Goal: Task Accomplishment & Management: Use online tool/utility

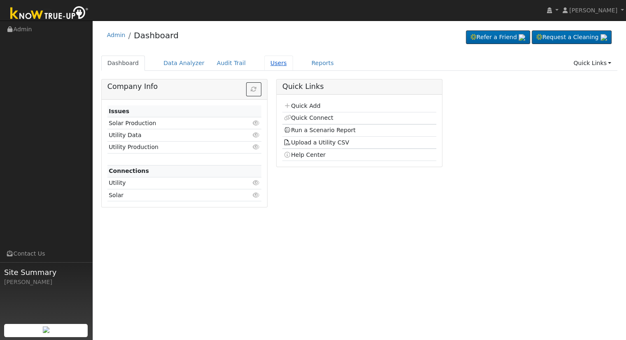
click at [264, 65] on link "Users" at bounding box center [278, 63] width 29 height 15
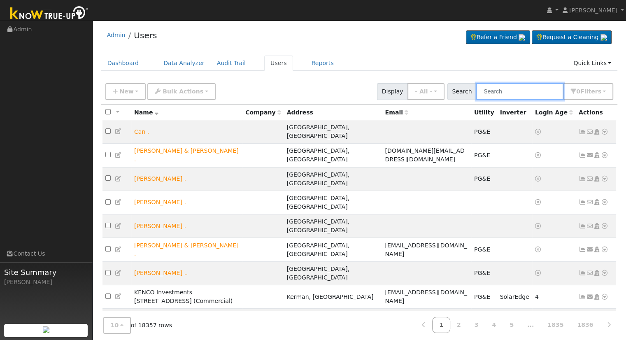
click at [528, 91] on input "text" at bounding box center [519, 91] width 87 height 17
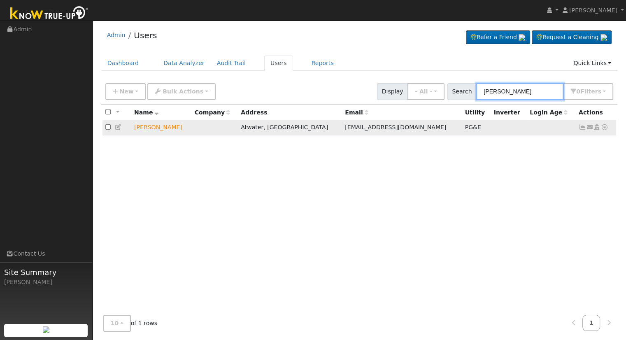
type input "greg mcc"
click at [604, 129] on icon at bounding box center [604, 127] width 7 height 6
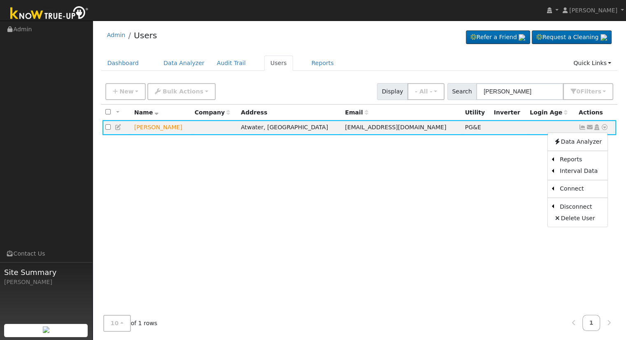
click at [519, 165] on div "All None All on page None on page Name Company Address Email Utility Inverter L…" at bounding box center [359, 207] width 517 height 204
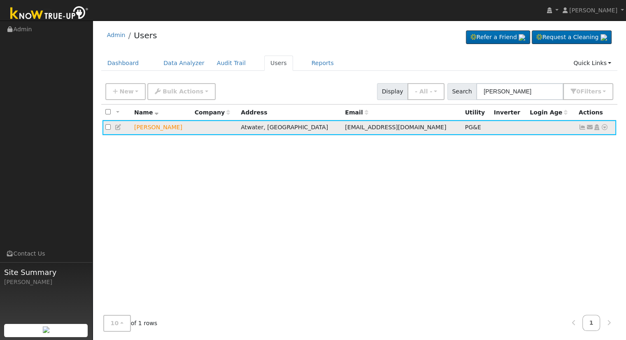
click at [606, 127] on icon at bounding box center [604, 127] width 7 height 6
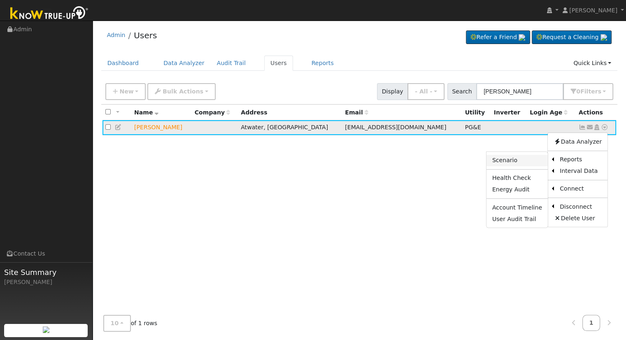
click at [517, 159] on link "Scenario" at bounding box center [517, 161] width 61 height 12
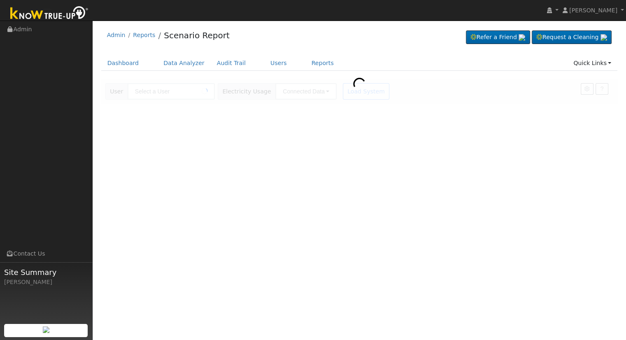
type input "[PERSON_NAME]"
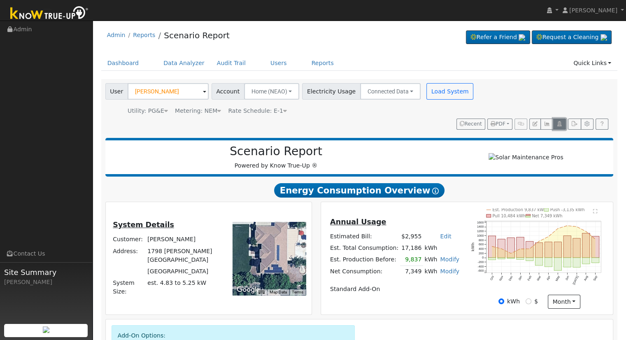
click at [562, 123] on icon "button" at bounding box center [560, 123] width 6 height 5
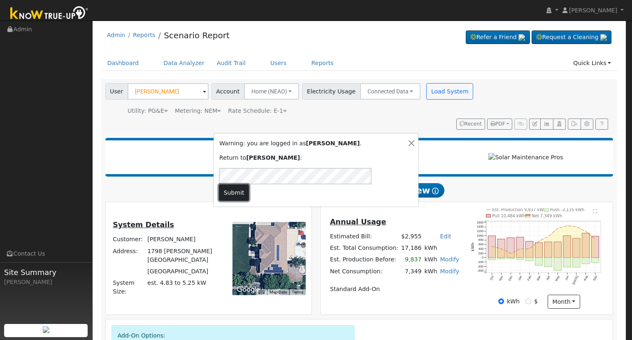
click at [249, 187] on button "Submit" at bounding box center [234, 192] width 30 height 16
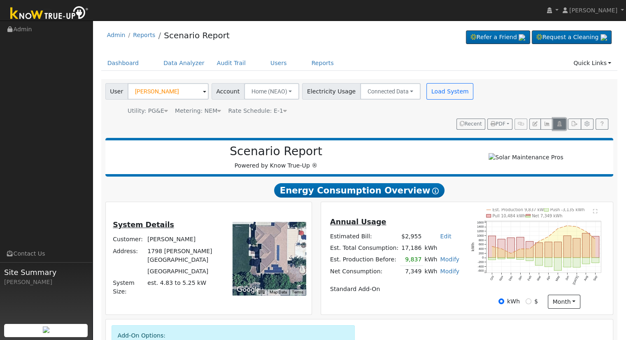
click at [560, 122] on icon "button" at bounding box center [560, 123] width 6 height 5
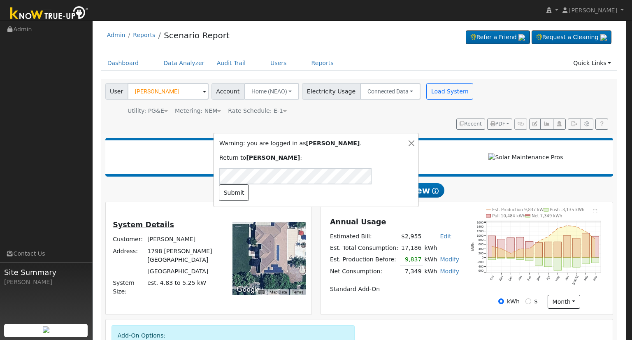
click at [406, 153] on div at bounding box center [410, 170] width 14 height 62
click at [411, 148] on button "Close" at bounding box center [411, 143] width 9 height 9
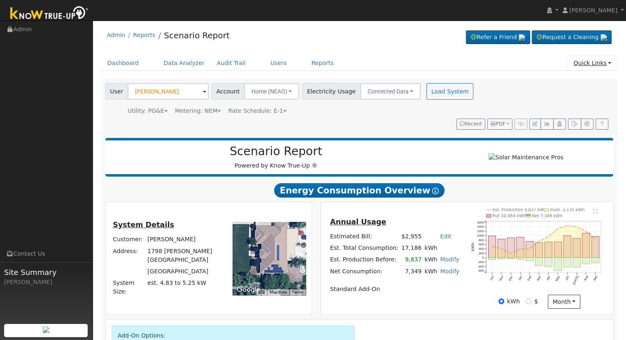
click at [577, 68] on link "Quick Links" at bounding box center [592, 63] width 50 height 15
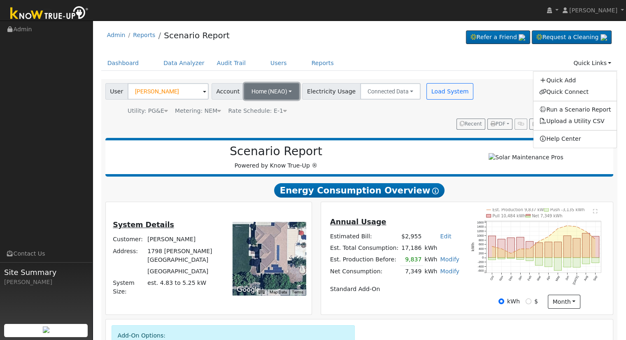
click at [282, 91] on button "Home (NEAO)" at bounding box center [272, 91] width 56 height 16
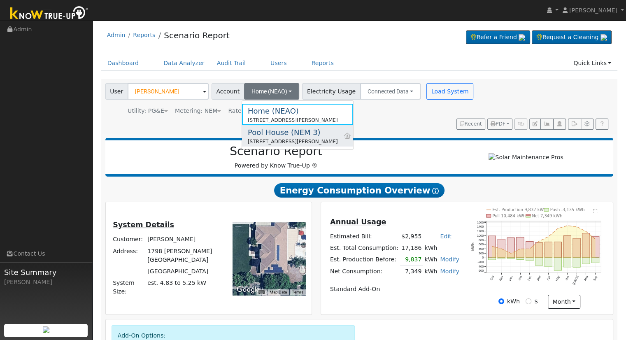
click at [300, 138] on div "[STREET_ADDRESS][PERSON_NAME]" at bounding box center [293, 141] width 90 height 7
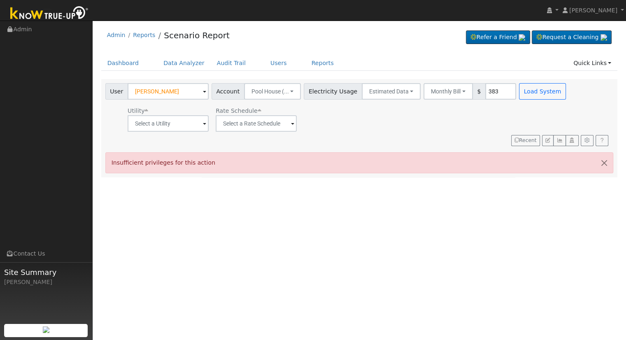
click at [438, 143] on div "User Greg McCrea Account Pool House (... Home (NEAO) 1798 Johnny Avenue, Atwate…" at bounding box center [358, 113] width 508 height 66
click at [573, 141] on icon "button" at bounding box center [572, 140] width 6 height 5
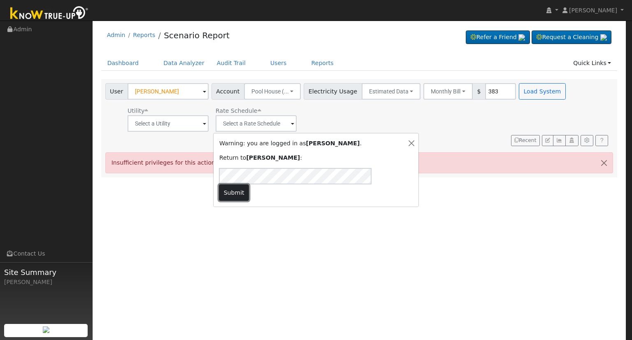
click at [249, 186] on button "Submit" at bounding box center [234, 192] width 30 height 16
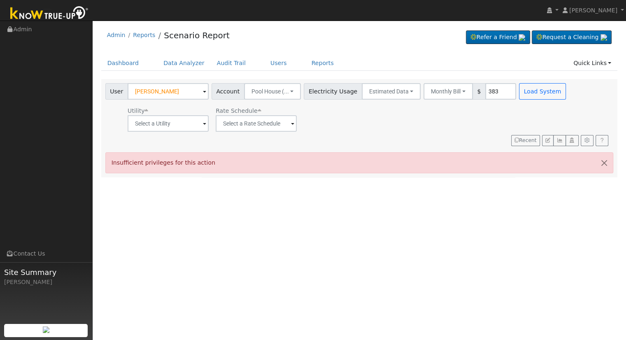
click at [412, 129] on div "Utility Rate Schedule" at bounding box center [337, 118] width 466 height 28
click at [621, 9] on link "[PERSON_NAME]" at bounding box center [594, 10] width 66 height 21
click at [329, 111] on div "Utility Rate Schedule" at bounding box center [337, 118] width 466 height 28
click at [550, 140] on icon "button" at bounding box center [548, 140] width 5 height 5
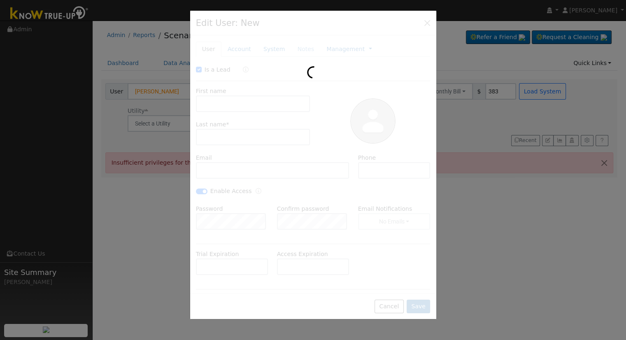
checkbox input "true"
type input "Greg"
type input "McCrea"
type input "prisou_8@hotmail.com"
checkbox input "true"
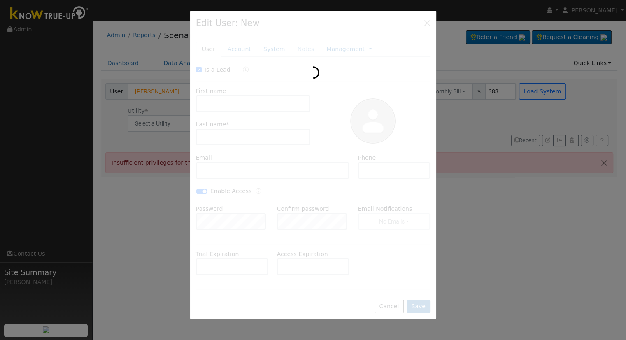
type input "Pool House (NEM 3)"
type input "1798 [PERSON_NAME][GEOGRAPHIC_DATA]"
type input "Atwater"
type input "CA"
type input "95301"
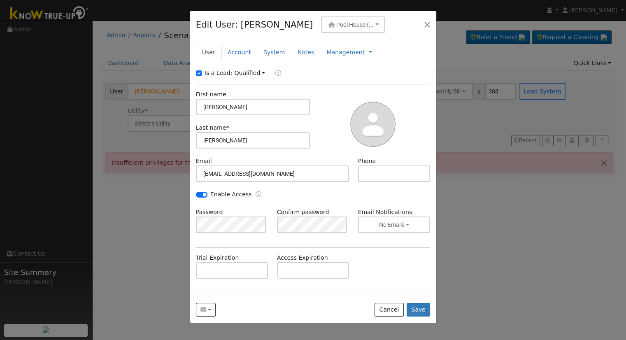
click at [239, 49] on link "Account" at bounding box center [240, 52] width 36 height 15
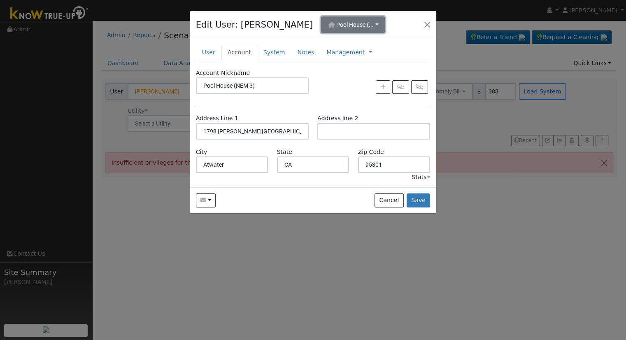
click at [346, 23] on span "Pool House (..." at bounding box center [354, 24] width 37 height 7
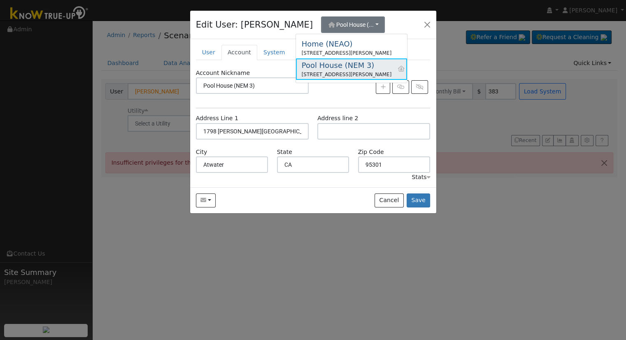
click at [350, 70] on div "Pool House (NEM 3)" at bounding box center [347, 65] width 90 height 11
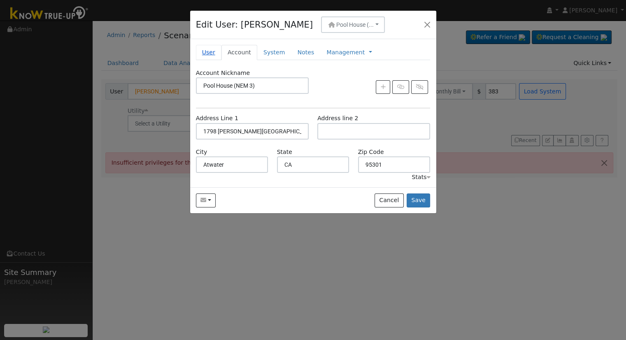
click at [205, 54] on link "User" at bounding box center [209, 52] width 26 height 15
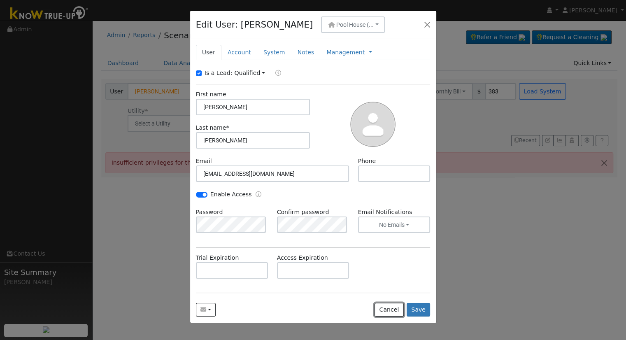
click at [391, 303] on button "Cancel" at bounding box center [389, 310] width 29 height 14
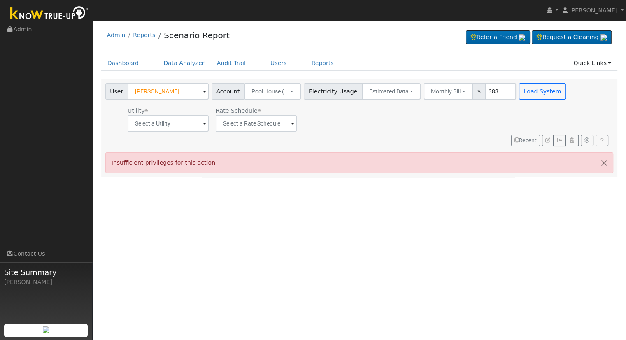
click at [567, 103] on div "User Greg McCrea Account Pool House (... Home (NEAO) 1798 Johnny Avenue, Atwate…" at bounding box center [358, 113] width 508 height 66
click at [265, 61] on link "Users" at bounding box center [278, 63] width 29 height 15
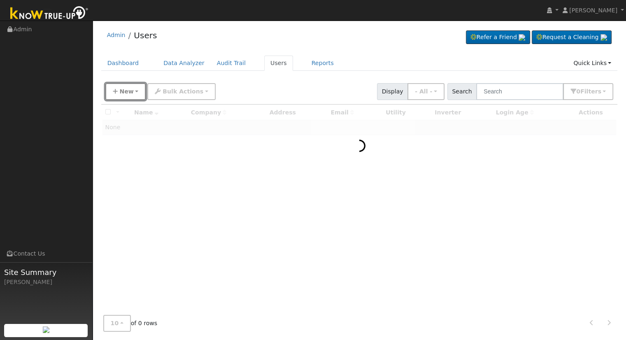
click at [126, 91] on span "New" at bounding box center [126, 91] width 14 height 7
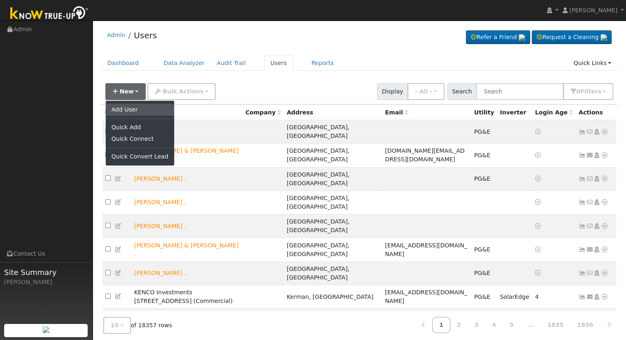
click at [143, 105] on link "Add User" at bounding box center [140, 110] width 68 height 12
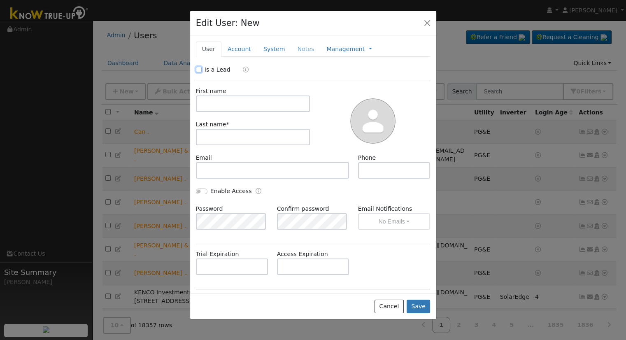
click at [197, 68] on input "Is a Lead" at bounding box center [199, 70] width 6 height 6
checkbox input "true"
click at [263, 103] on input "text" at bounding box center [253, 104] width 114 height 16
type input "[PERSON_NAME]"
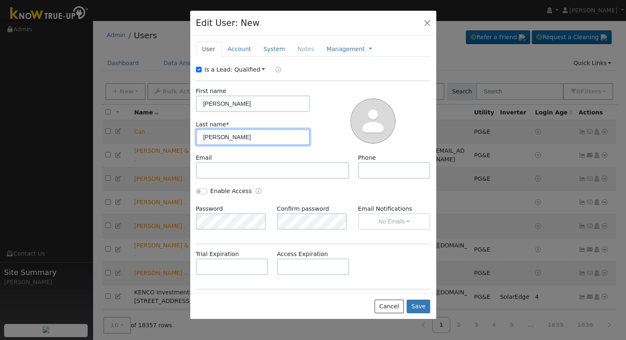
type input "McCrea"
click at [244, 48] on link "Account" at bounding box center [240, 49] width 36 height 15
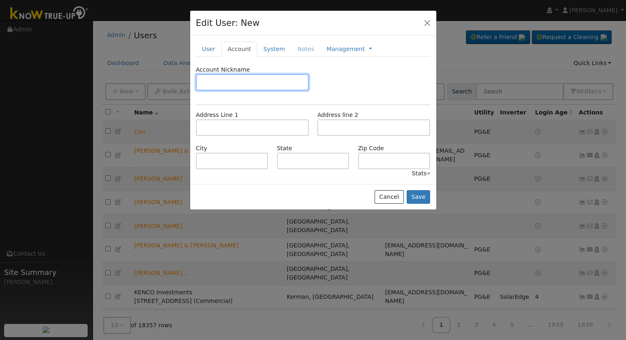
click at [245, 81] on input "text" at bounding box center [252, 82] width 113 height 16
type input "Pool House (NEM3)"
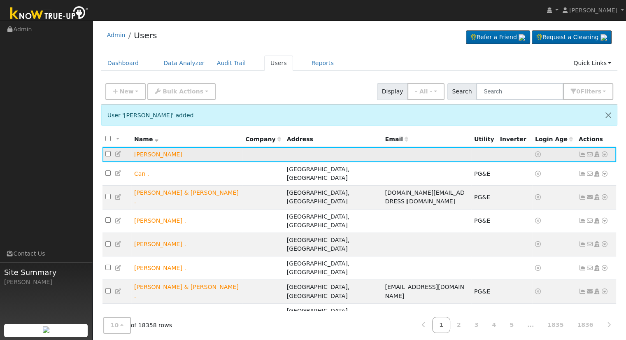
click at [604, 154] on icon at bounding box center [604, 155] width 7 height 6
drag, startPoint x: 542, startPoint y: 128, endPoint x: 551, endPoint y: 135, distance: 12.3
click at [542, 128] on div "User 'Greg McCrea' added All None All on page None on page Name Company Address…" at bounding box center [359, 270] width 517 height 330
click at [117, 153] on icon at bounding box center [118, 154] width 7 height 6
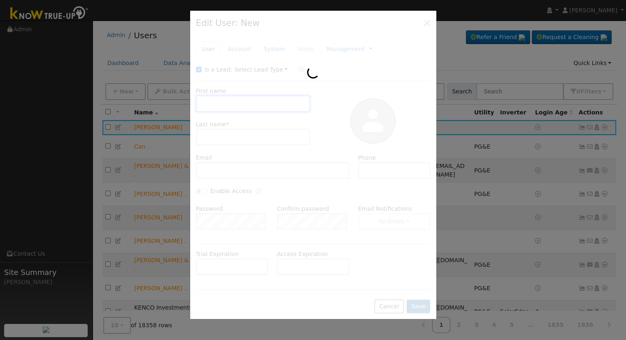
type input "Greg"
type input "McCrea"
type input "Pool House (NEM3)"
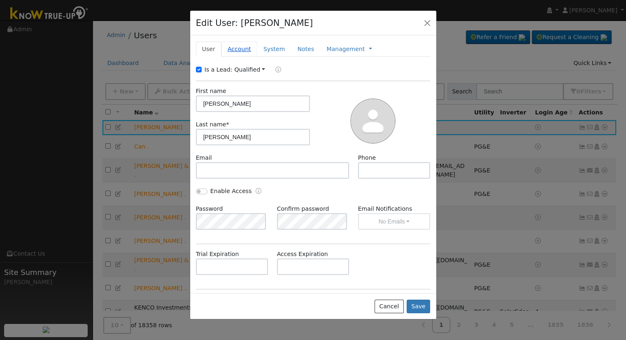
click at [236, 48] on link "Account" at bounding box center [240, 49] width 36 height 15
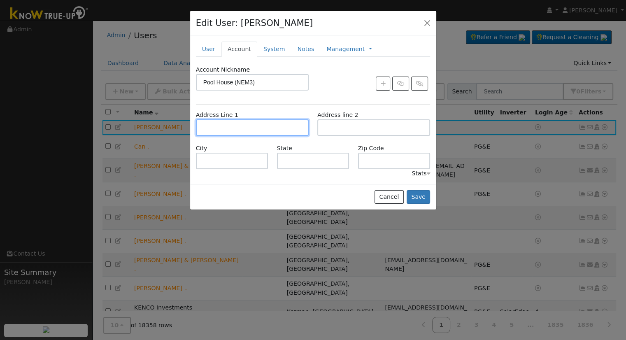
click at [255, 122] on input "text" at bounding box center [252, 127] width 113 height 16
type input "1798 [PERSON_NAME][GEOGRAPHIC_DATA]"
type input "Atwater"
type input "CA"
type input "95301"
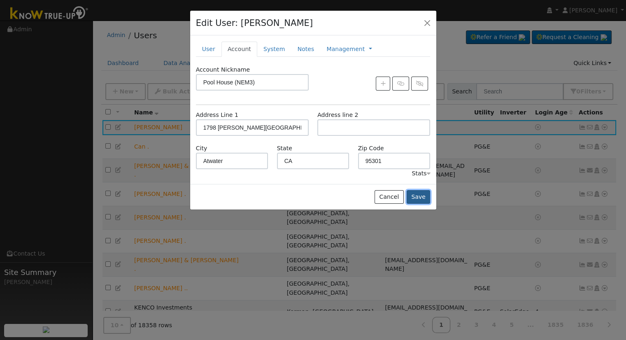
click at [420, 196] on button "Save" at bounding box center [419, 197] width 24 height 14
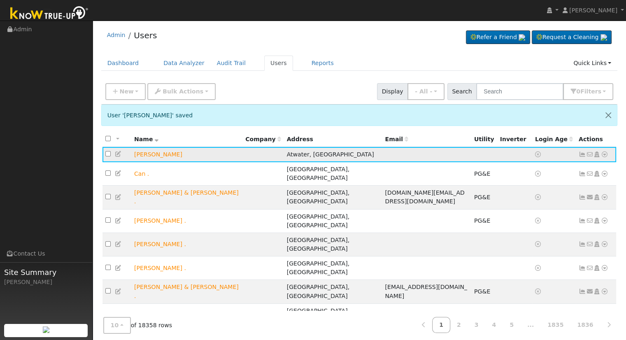
click at [604, 155] on icon at bounding box center [604, 155] width 7 height 6
click at [0, 0] on link "Utility" at bounding box center [0, 0] width 0 height 0
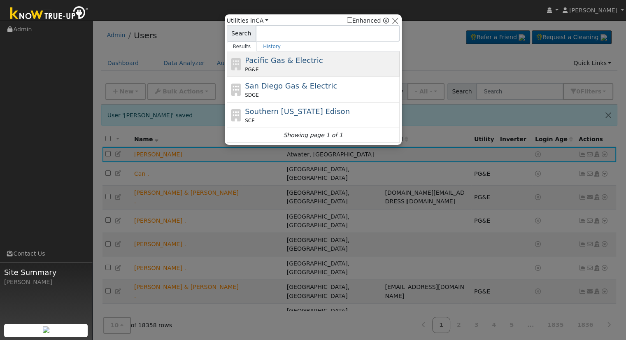
click at [285, 67] on div "PG&E" at bounding box center [321, 69] width 153 height 7
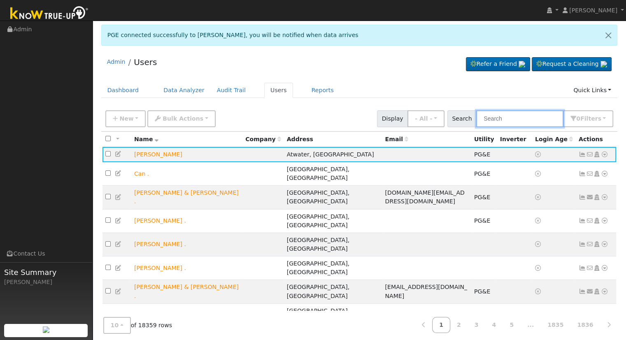
click at [511, 116] on input "text" at bounding box center [519, 118] width 87 height 17
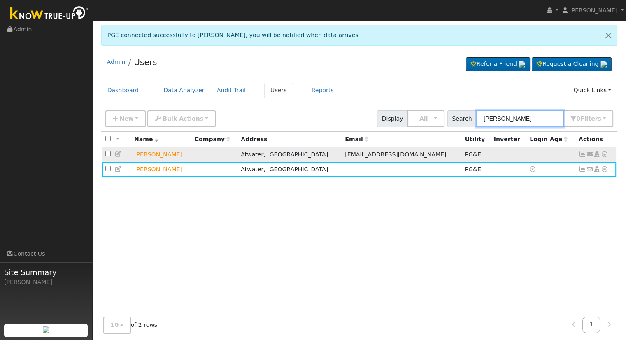
type input "[PERSON_NAME]"
click at [604, 156] on icon at bounding box center [604, 155] width 7 height 6
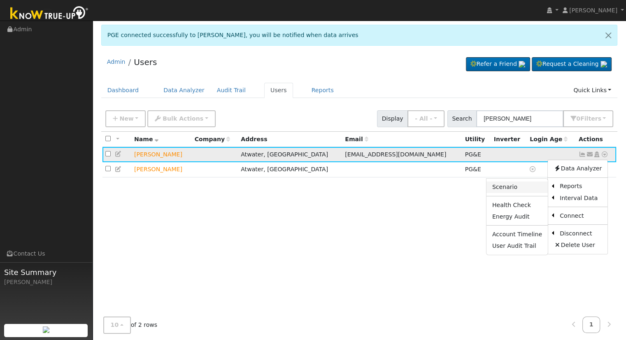
click at [532, 187] on link "Scenario" at bounding box center [517, 188] width 61 height 12
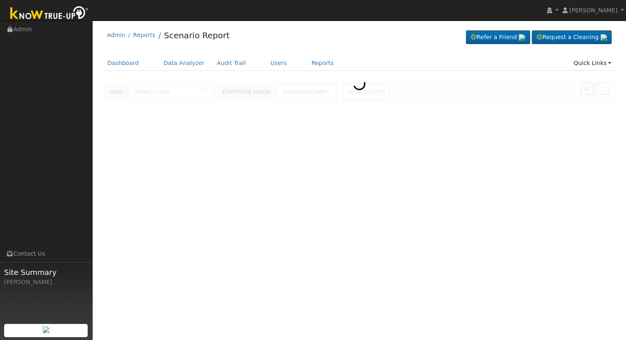
type input "[PERSON_NAME]"
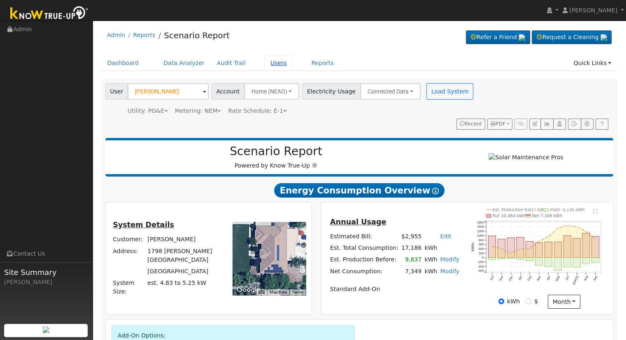
click at [266, 61] on link "Users" at bounding box center [278, 63] width 29 height 15
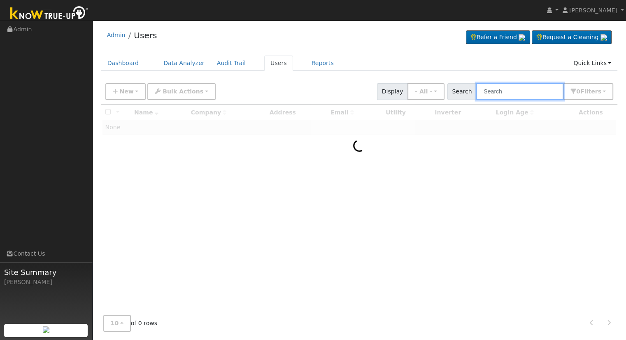
click at [519, 91] on input "text" at bounding box center [519, 91] width 87 height 17
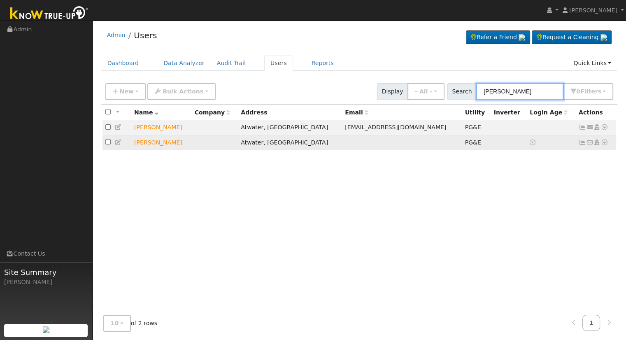
type input "[PERSON_NAME]"
click at [119, 142] on icon at bounding box center [118, 143] width 7 height 6
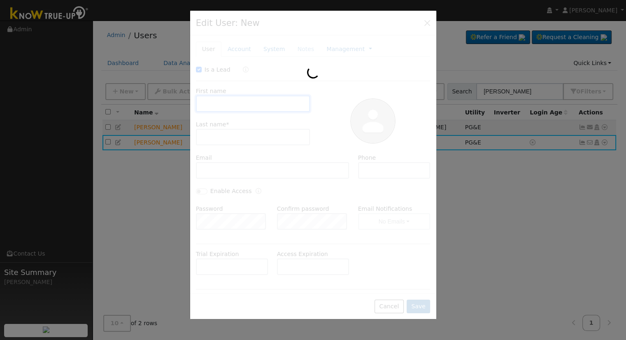
checkbox input "true"
type input "[PERSON_NAME]"
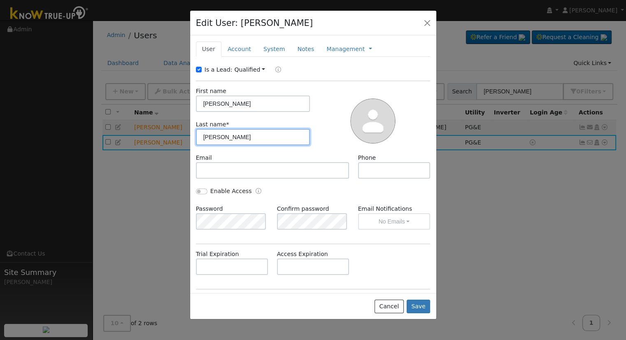
click at [237, 133] on input "McCrea" at bounding box center [253, 137] width 114 height 16
type input "McCrea (Pool House)"
click at [425, 302] on button "Save" at bounding box center [419, 307] width 24 height 14
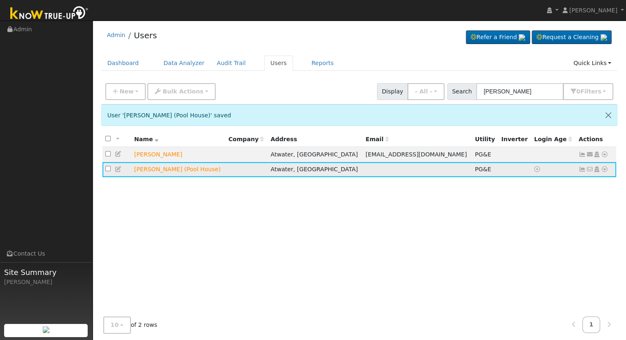
click at [605, 168] on icon at bounding box center [604, 169] width 7 height 6
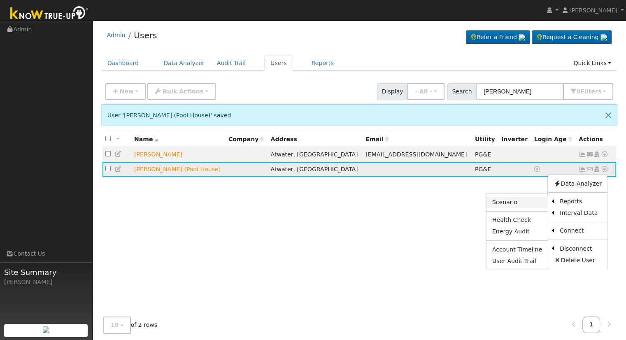
click at [530, 203] on link "Scenario" at bounding box center [517, 203] width 61 height 12
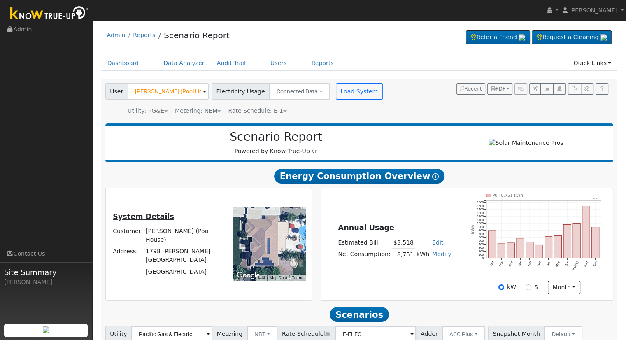
click at [434, 244] on link "Edit" at bounding box center [437, 242] width 11 height 7
type input "4025"
click at [417, 294] on div "Annual Usage Estimated Bill: $4,025 Edit Estimated Bill $ 4025 Annual Net Consu…" at bounding box center [466, 244] width 289 height 100
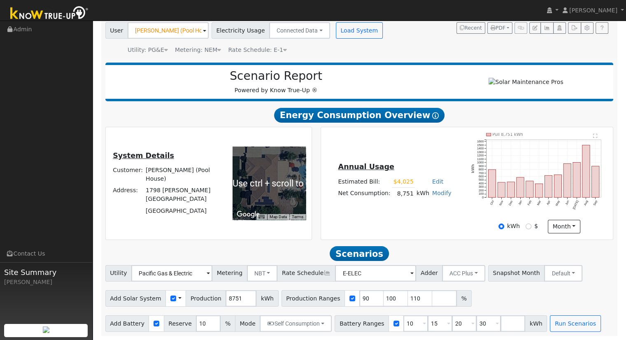
scroll to position [64, 0]
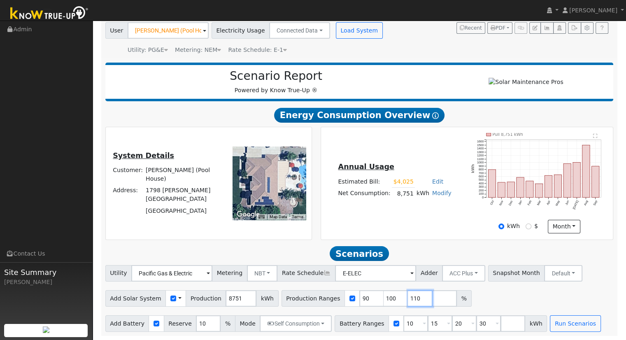
click at [408, 295] on input "110" at bounding box center [420, 298] width 25 height 16
type input "1"
type input "125.654211"
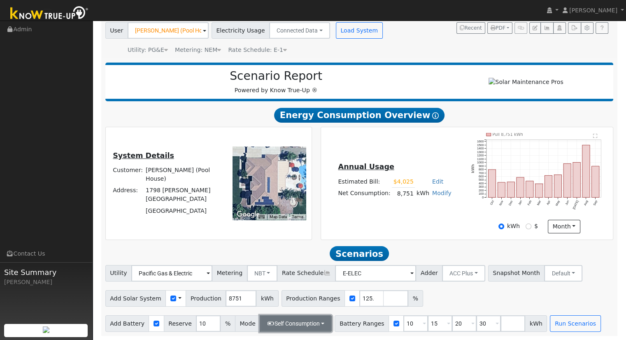
click at [308, 322] on button "Self Consumption" at bounding box center [296, 323] width 72 height 16
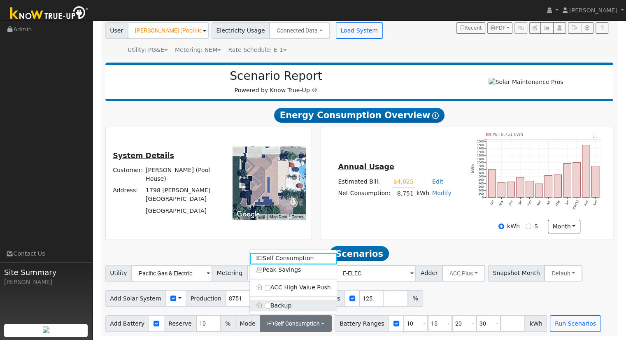
click at [275, 302] on label "Backup" at bounding box center [293, 306] width 87 height 12
click at [270, 303] on input "Backup" at bounding box center [268, 306] width 6 height 6
type input "20"
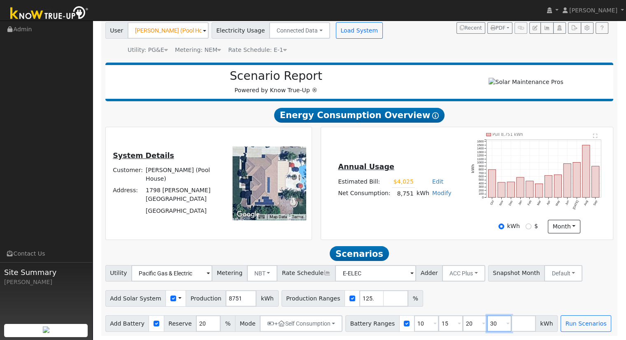
click at [487, 323] on input "30" at bounding box center [499, 323] width 25 height 16
type input "3"
type input "13.5"
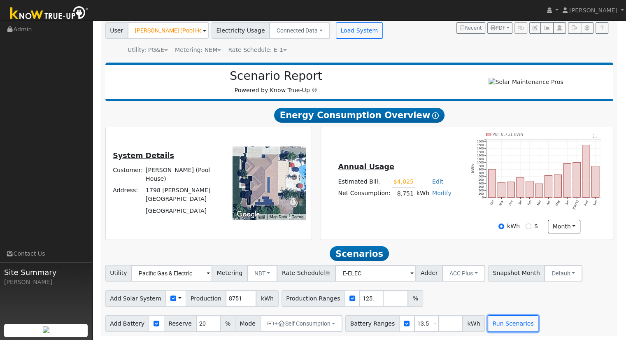
click at [488, 323] on button "Run Scenarios" at bounding box center [513, 323] width 51 height 16
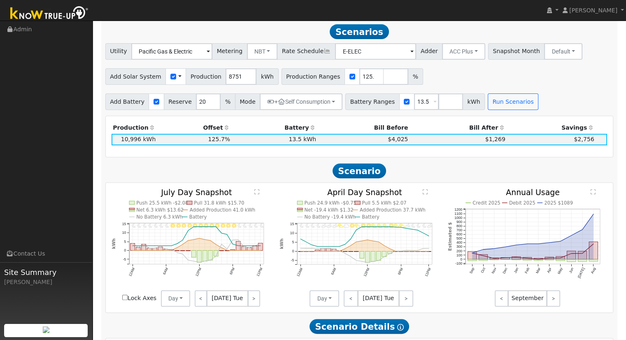
scroll to position [285, 0]
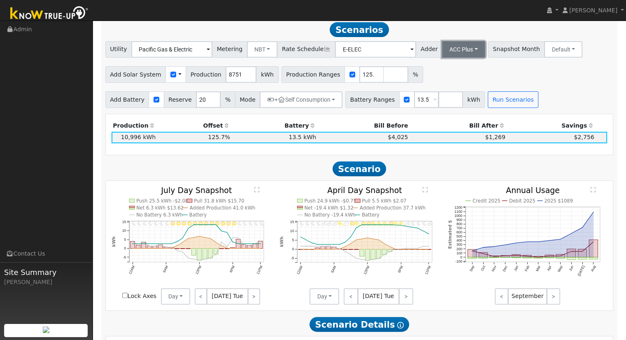
click at [459, 55] on button "ACC Plus" at bounding box center [463, 49] width 43 height 16
click at [453, 94] on link "SB-535" at bounding box center [454, 91] width 57 height 12
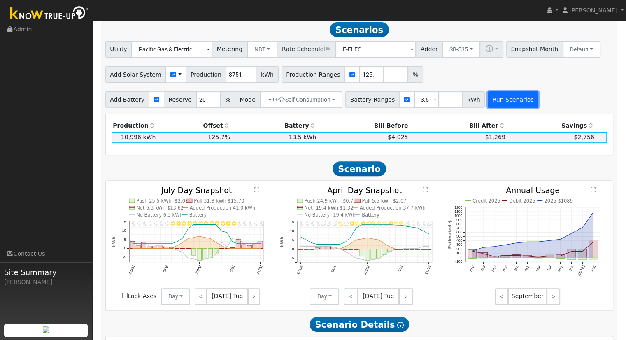
click at [501, 105] on button "Run Scenarios" at bounding box center [513, 99] width 51 height 16
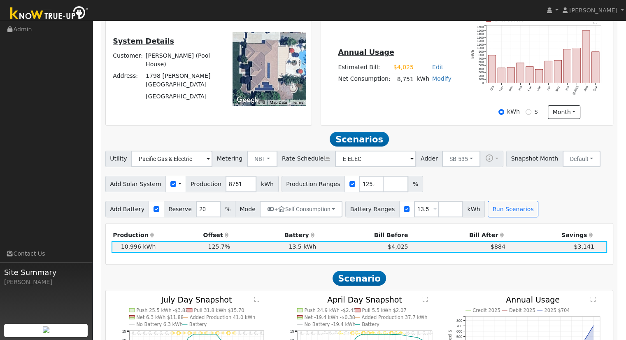
scroll to position [161, 0]
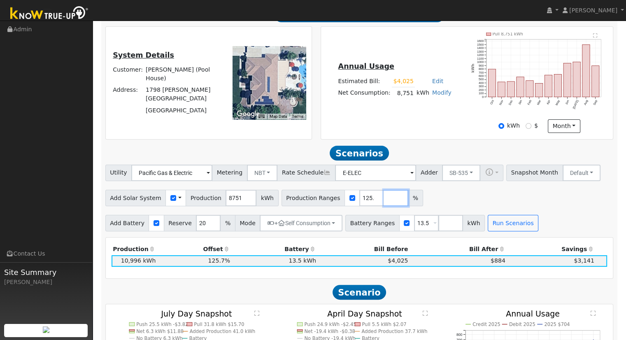
click at [384, 198] on input "number" at bounding box center [396, 198] width 25 height 16
type input "149.194378"
click at [438, 224] on input "number" at bounding box center [450, 223] width 25 height 16
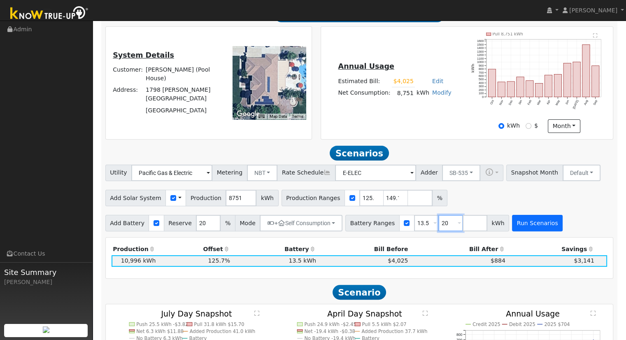
type input "20"
click at [523, 226] on button "Run Scenarios" at bounding box center [537, 223] width 51 height 16
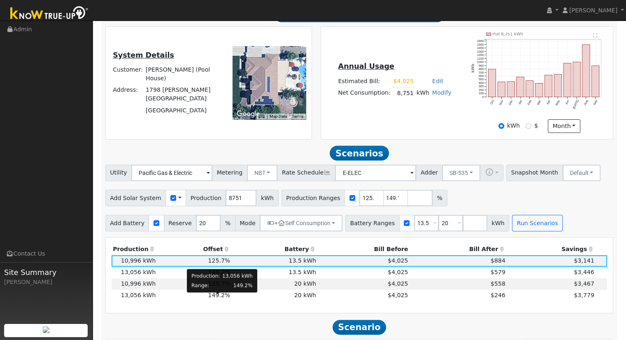
scroll to position [285, 0]
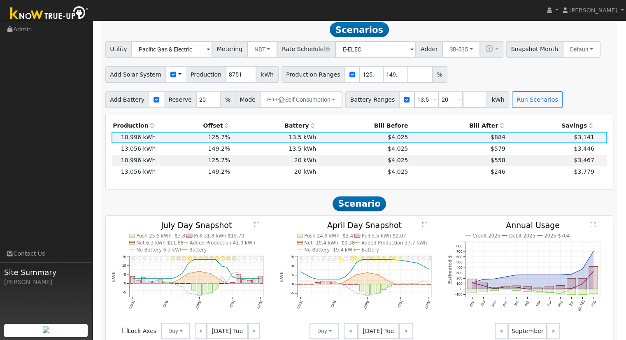
click at [446, 43] on div "Utility Pacific Gas & Electric Metering NBT NEM NBT Rate Schedule E-ELEC Adder …" at bounding box center [359, 47] width 511 height 19
click at [446, 58] on button "SB-535" at bounding box center [461, 49] width 38 height 16
click at [450, 78] on link "ACC Plus" at bounding box center [454, 79] width 57 height 12
click at [519, 107] on button "Run Scenarios" at bounding box center [537, 99] width 51 height 16
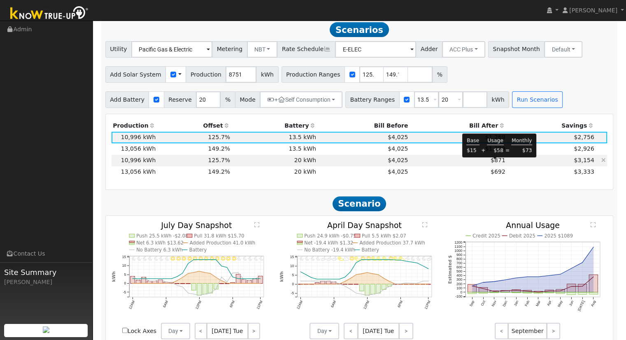
click at [494, 163] on span "$871" at bounding box center [498, 160] width 15 height 7
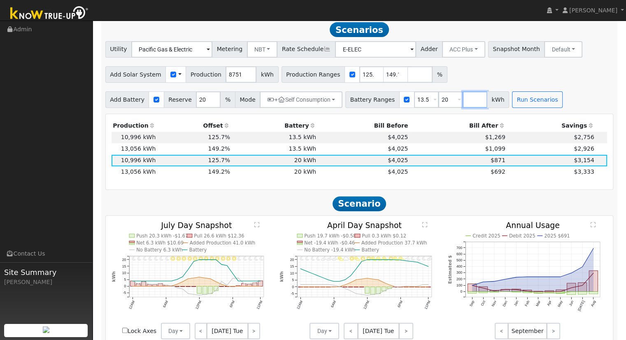
click at [463, 102] on input "number" at bounding box center [475, 99] width 25 height 16
type input "27"
click at [415, 100] on input "13.5" at bounding box center [426, 99] width 25 height 16
type input "20"
type input "27"
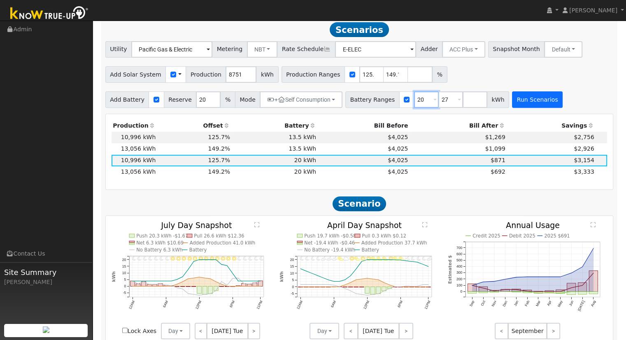
type input "20"
click at [520, 103] on button "Run Scenarios" at bounding box center [537, 99] width 51 height 16
